Goal: Book appointment/travel/reservation

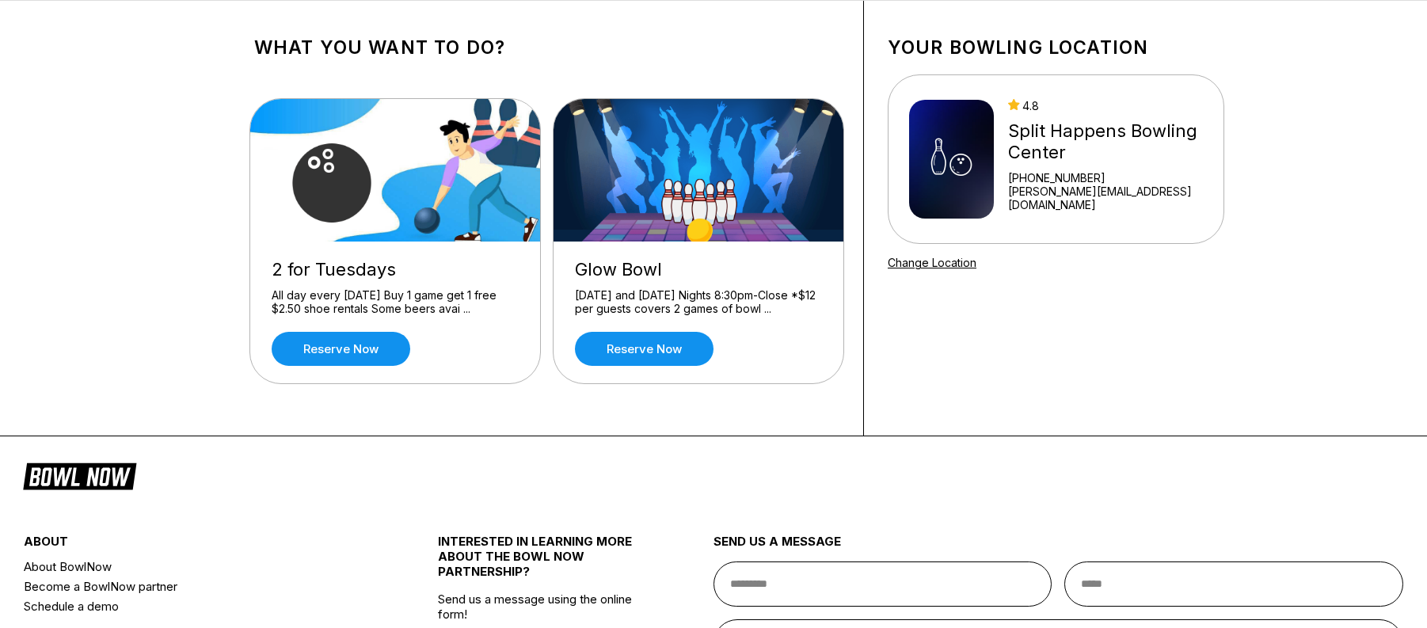
scroll to position [158, 0]
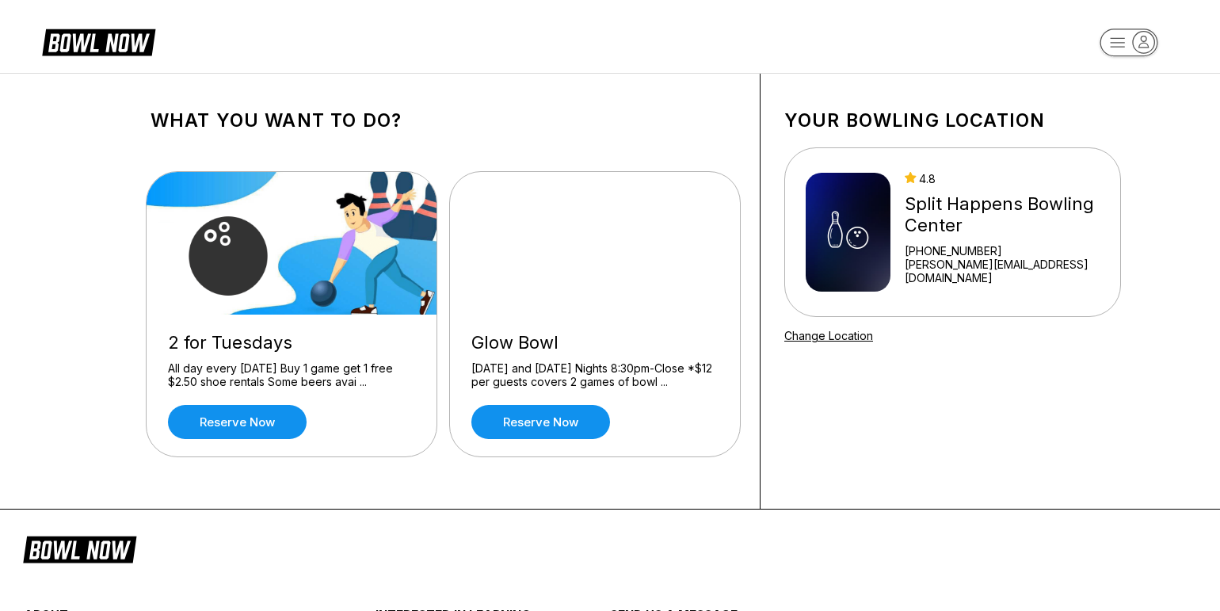
click at [686, 38] on icon "button" at bounding box center [1128, 44] width 87 height 32
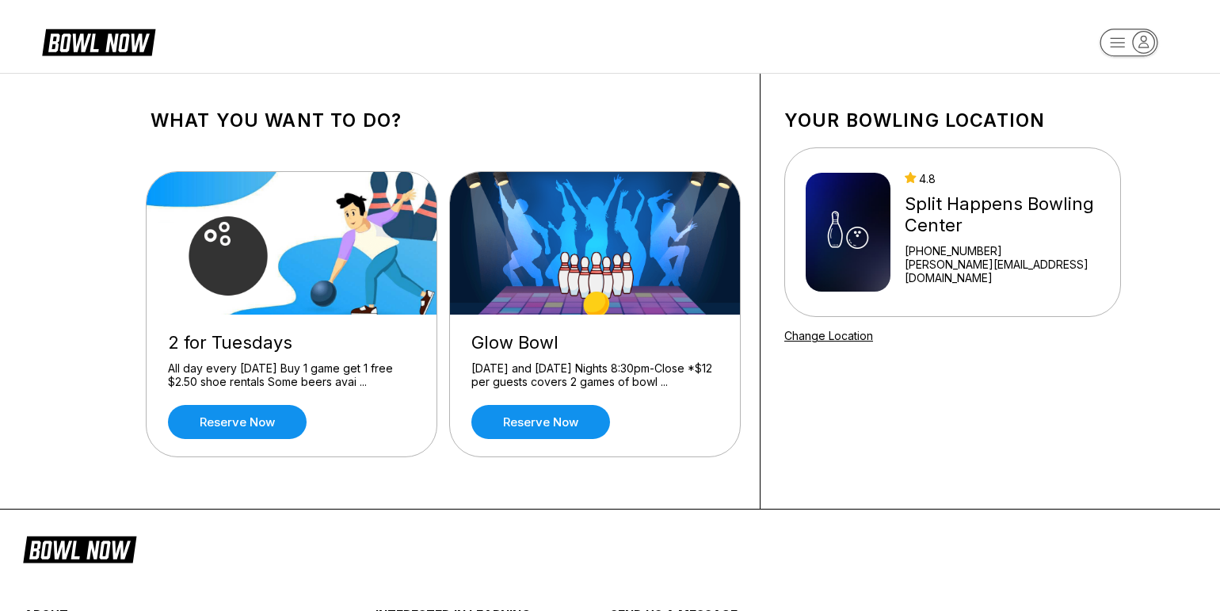
click at [601, 62] on header at bounding box center [610, 36] width 1220 height 73
click at [686, 39] on icon "button" at bounding box center [1128, 44] width 87 height 32
click at [686, 45] on header at bounding box center [610, 36] width 1220 height 73
click at [235, 421] on link "Reserve now" at bounding box center [237, 422] width 139 height 34
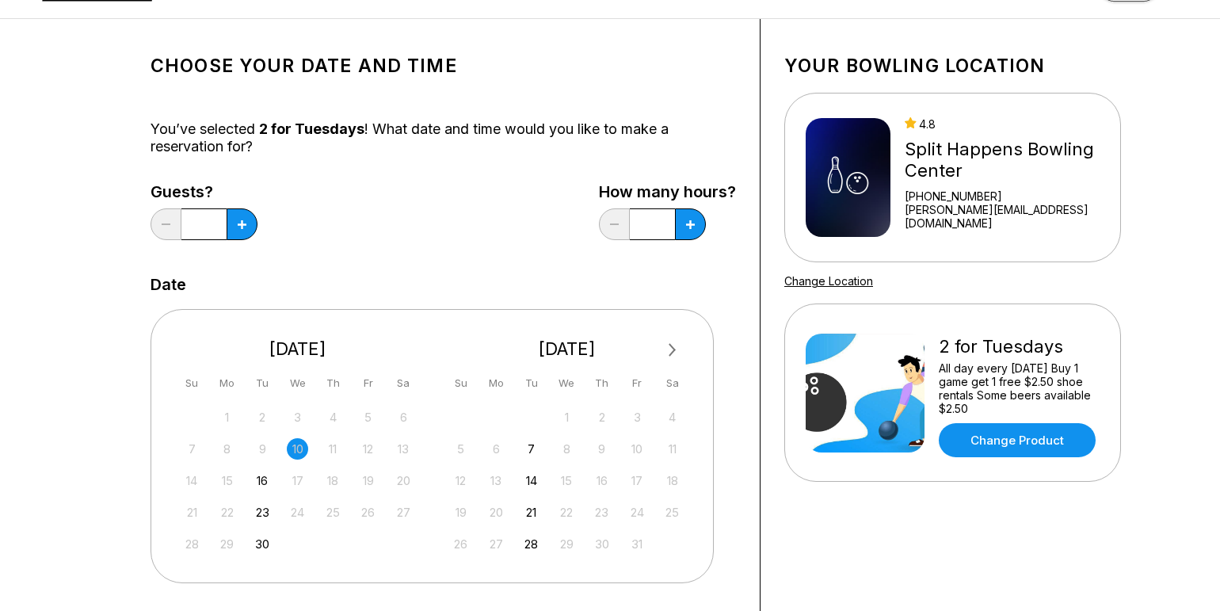
scroll to position [79, 0]
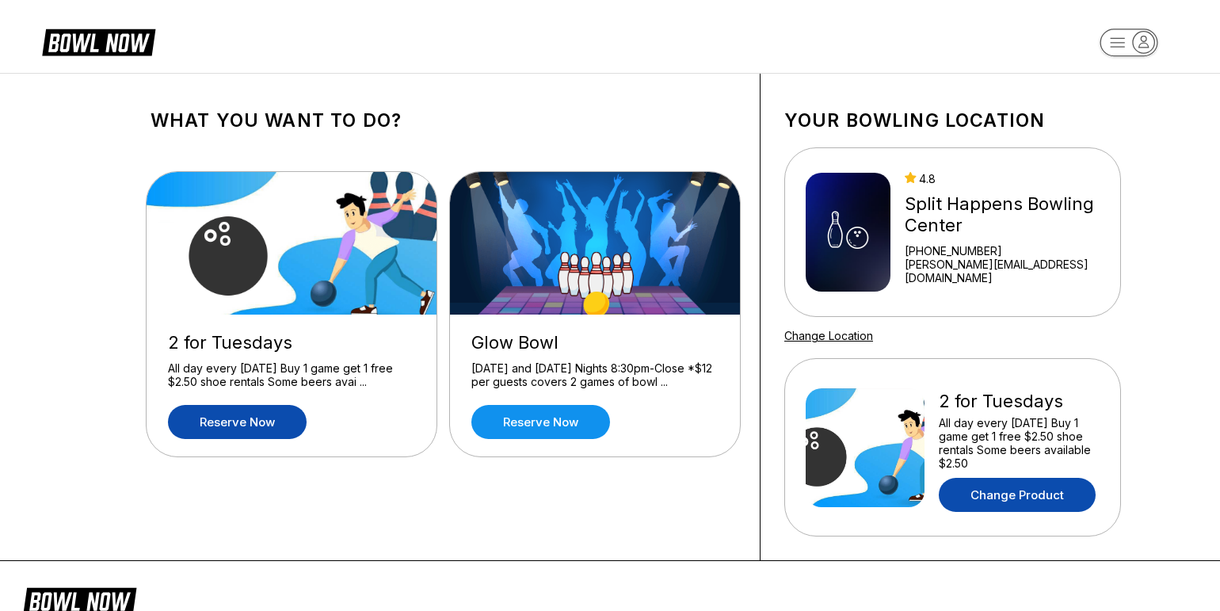
click at [686, 503] on link "Change Product" at bounding box center [1017, 495] width 157 height 34
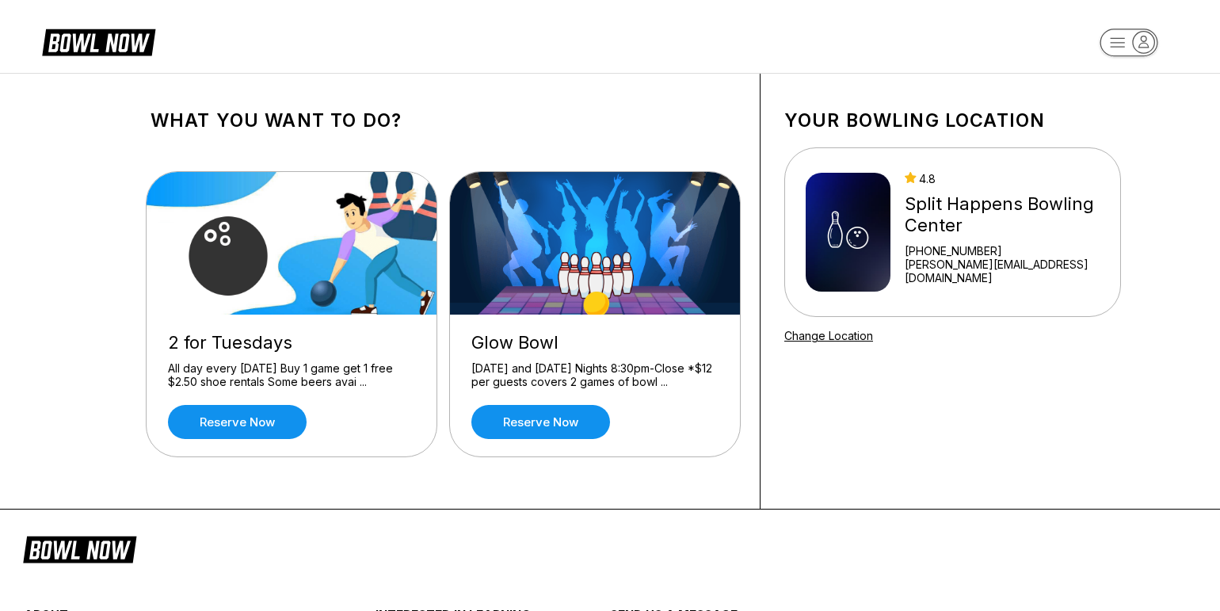
click at [849, 266] on img at bounding box center [848, 232] width 85 height 119
